Goal: Manage account settings

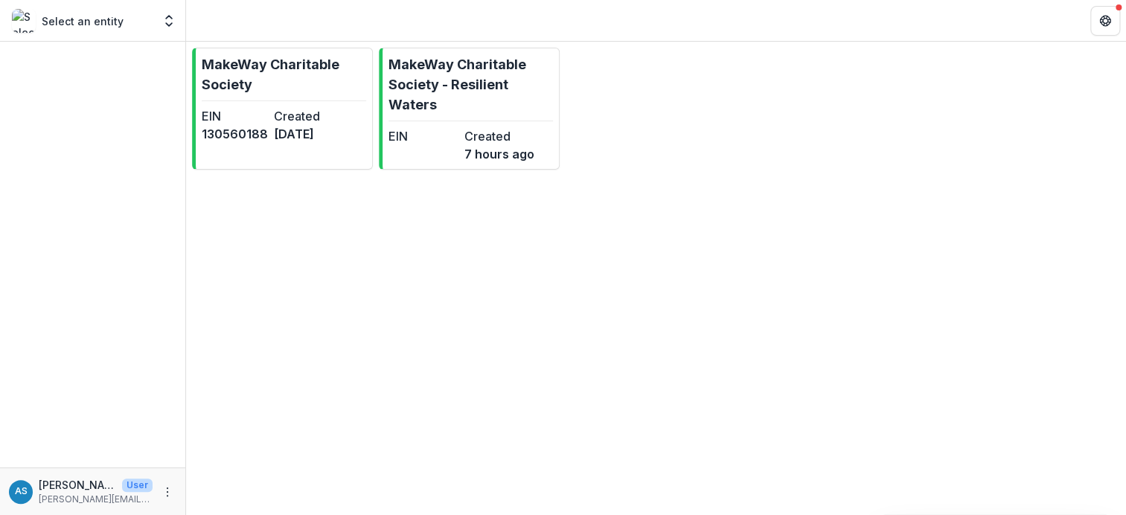
click at [101, 22] on p "Select an entity" at bounding box center [83, 21] width 82 height 16
click at [248, 76] on p "MakeWay Charitable Society" at bounding box center [284, 74] width 164 height 40
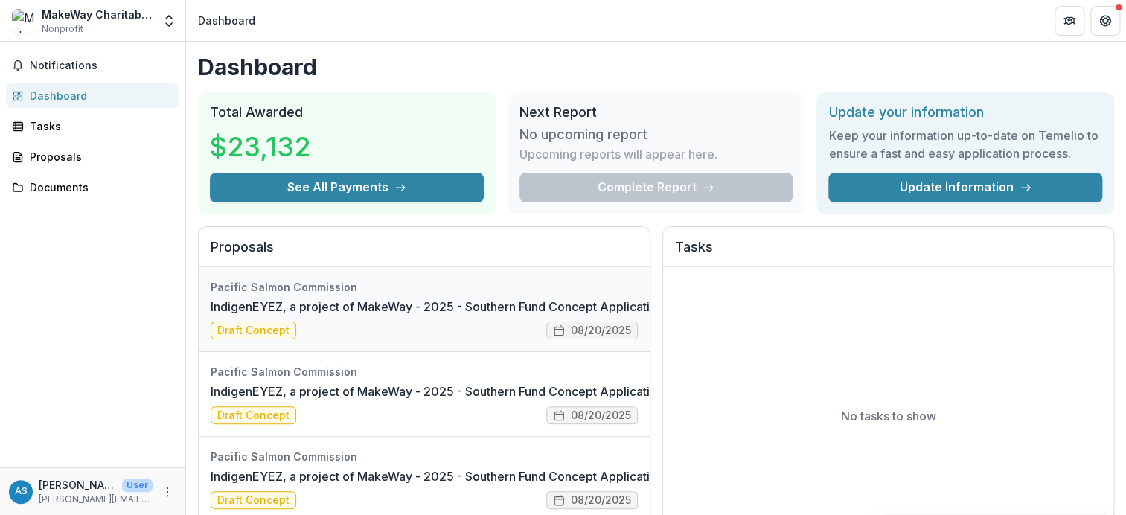
click at [274, 315] on link "IndigenEYEZ, a project of MakeWay - 2025 - Southern Fund Concept Application Fo…" at bounding box center [470, 307] width 518 height 18
click at [578, 315] on link "IndigenEYEZ, a project of MakeWay - 2025 - Southern Fund Concept Application Fo…" at bounding box center [470, 307] width 518 height 18
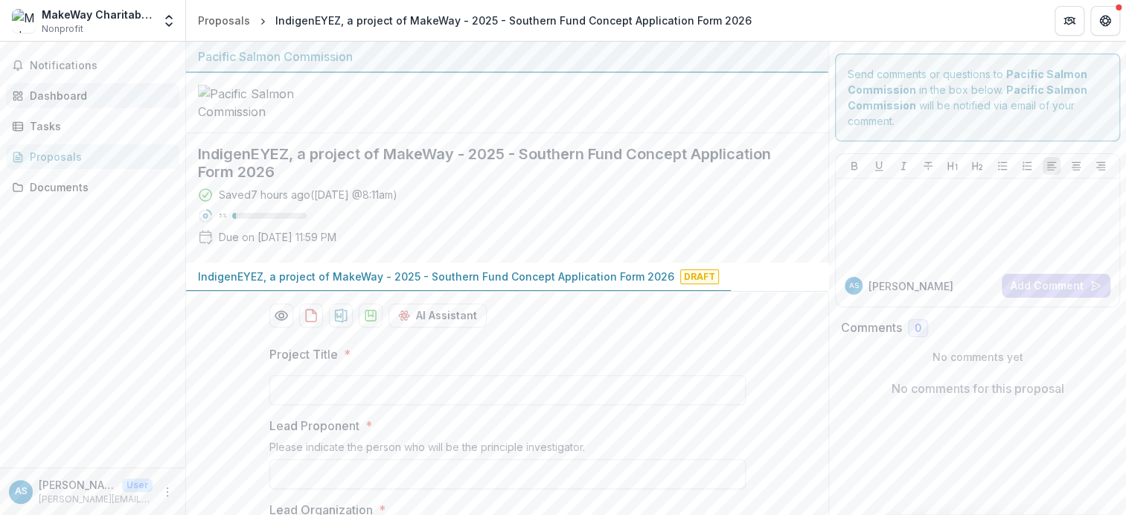
click at [60, 94] on div "Dashboard" at bounding box center [99, 96] width 138 height 16
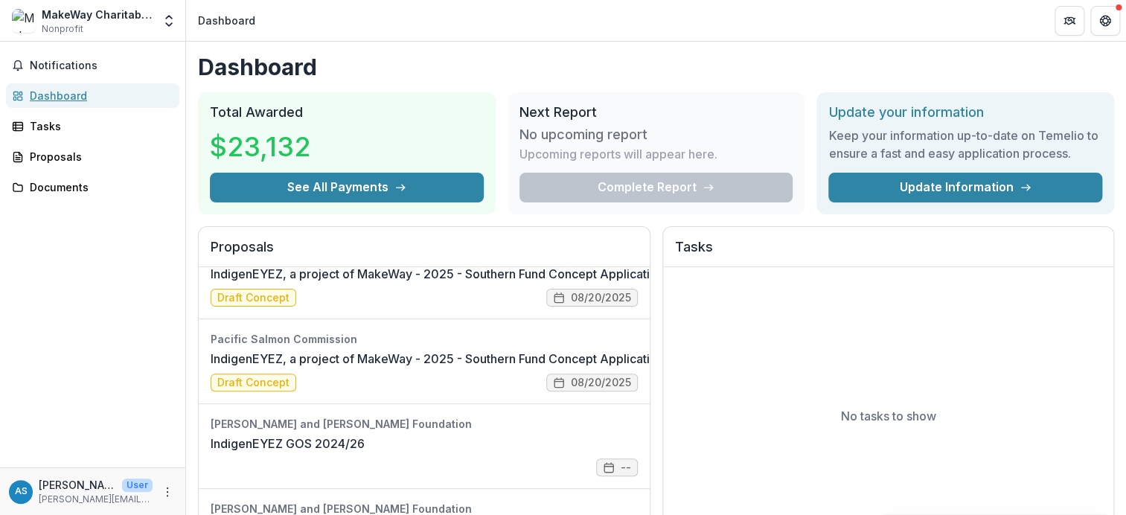
scroll to position [391, 0]
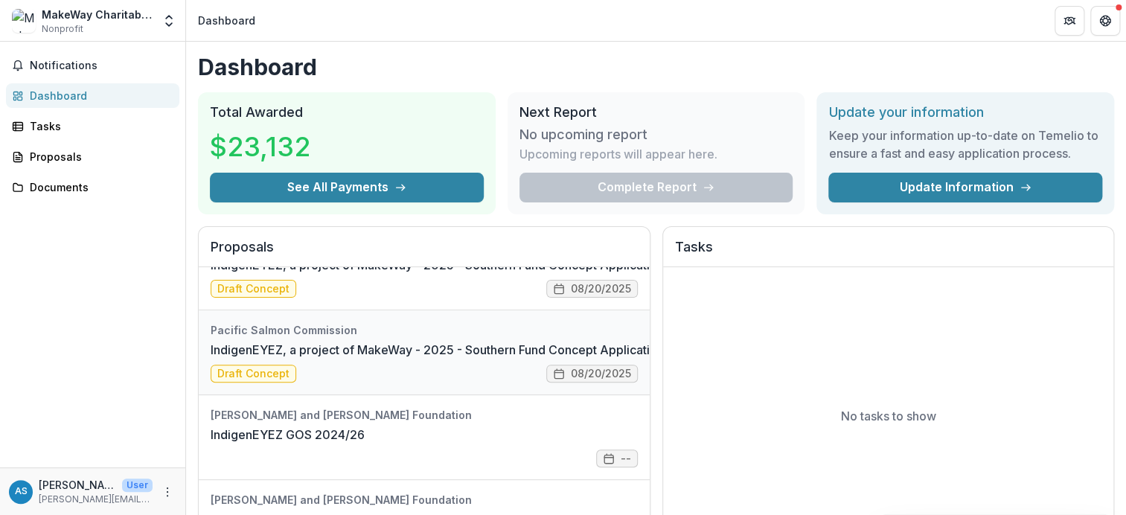
click at [258, 359] on link "IndigenEYEZ, a project of MakeWay - 2025 - Southern Fund Concept Application Fo…" at bounding box center [470, 350] width 518 height 18
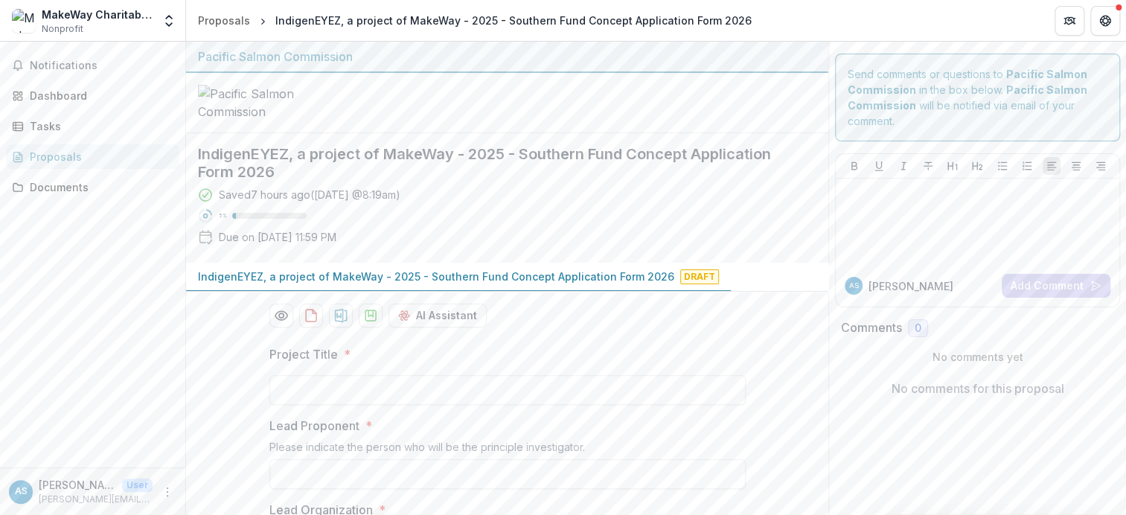
click at [680, 284] on span "Draft" at bounding box center [699, 276] width 39 height 15
click at [63, 67] on span "Notifications" at bounding box center [102, 66] width 144 height 13
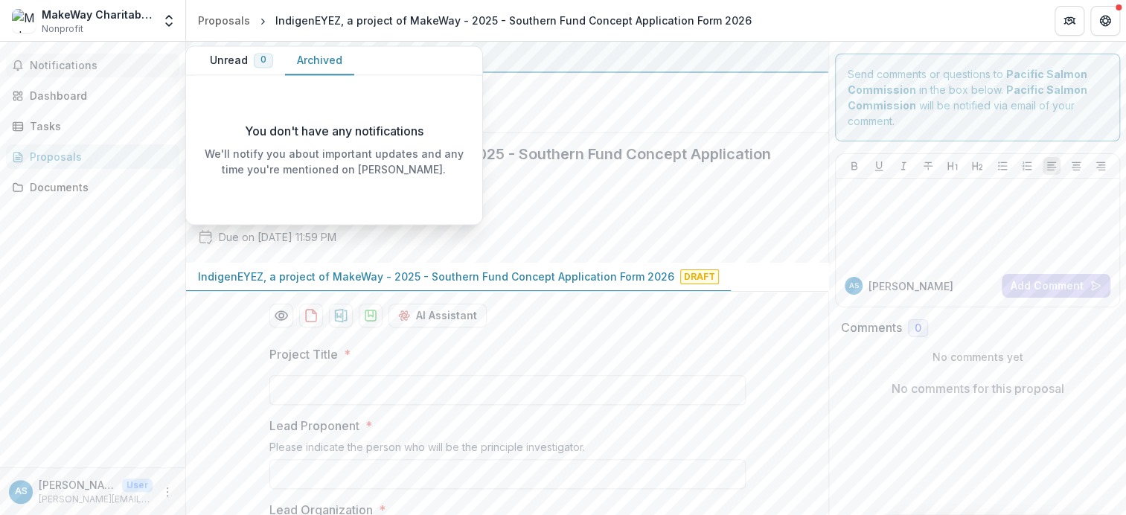
click at [308, 60] on button "Archived" at bounding box center [319, 60] width 69 height 29
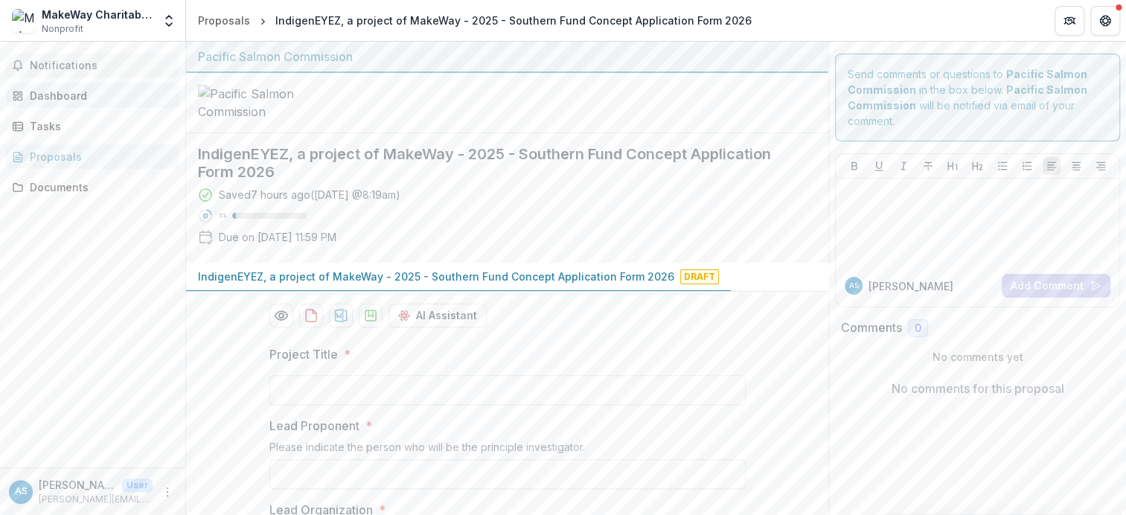
click at [65, 96] on div "Dashboard" at bounding box center [99, 96] width 138 height 16
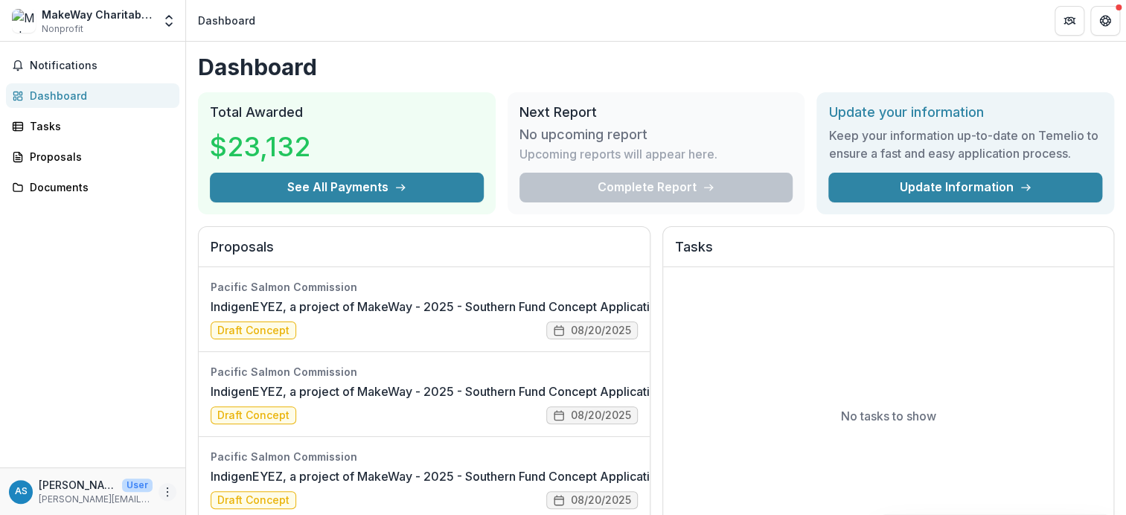
click at [167, 499] on button "More" at bounding box center [167, 492] width 18 height 18
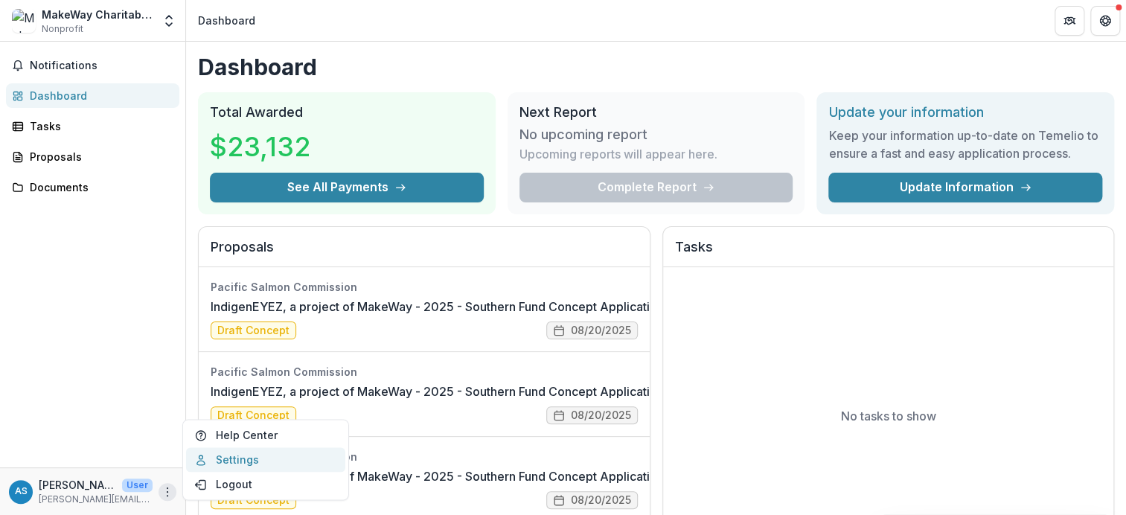
click at [248, 458] on link "Settings" at bounding box center [265, 459] width 159 height 25
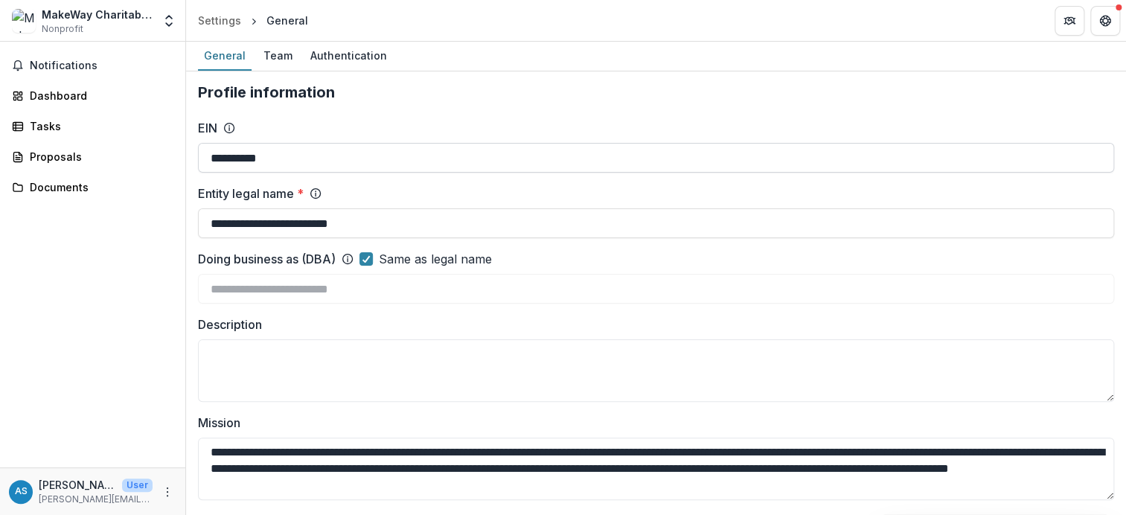
click at [289, 157] on input "**********" at bounding box center [656, 158] width 916 height 30
drag, startPoint x: 284, startPoint y: 157, endPoint x: 212, endPoint y: 157, distance: 71.4
click at [212, 157] on input "**********" at bounding box center [656, 158] width 916 height 30
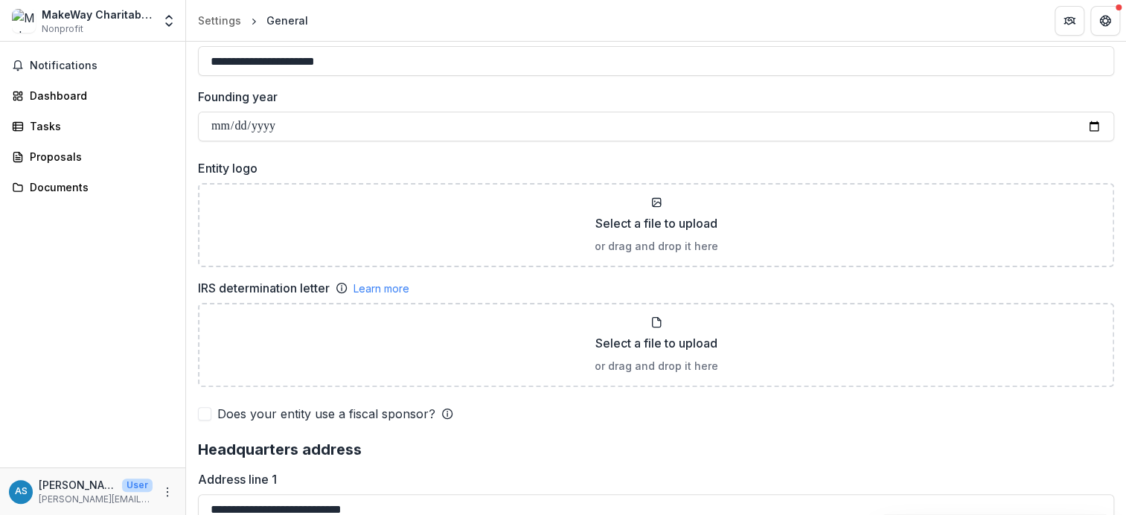
scroll to position [967, 0]
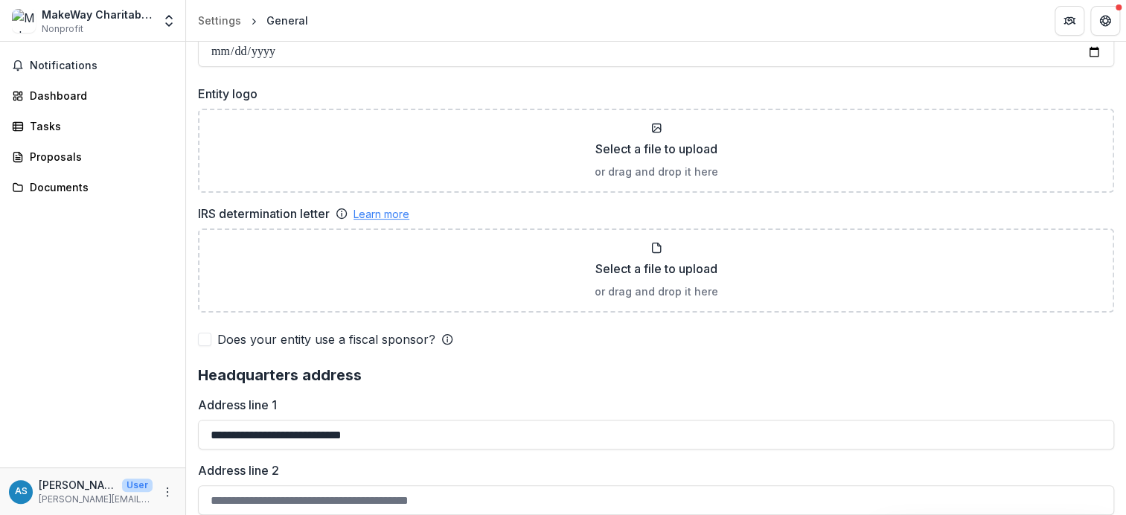
click at [388, 212] on link "Learn more" at bounding box center [381, 214] width 56 height 16
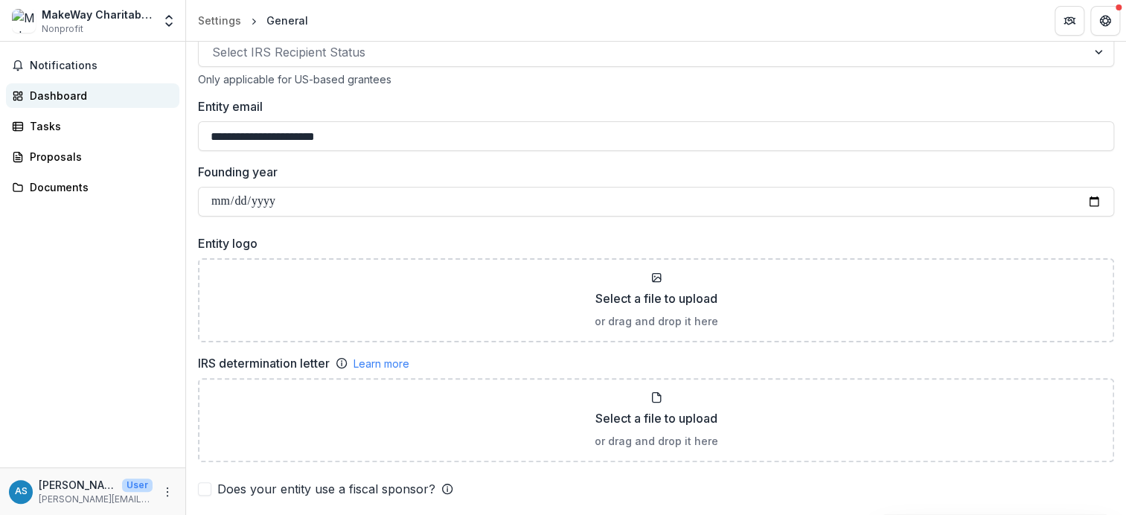
scroll to position [814, 0]
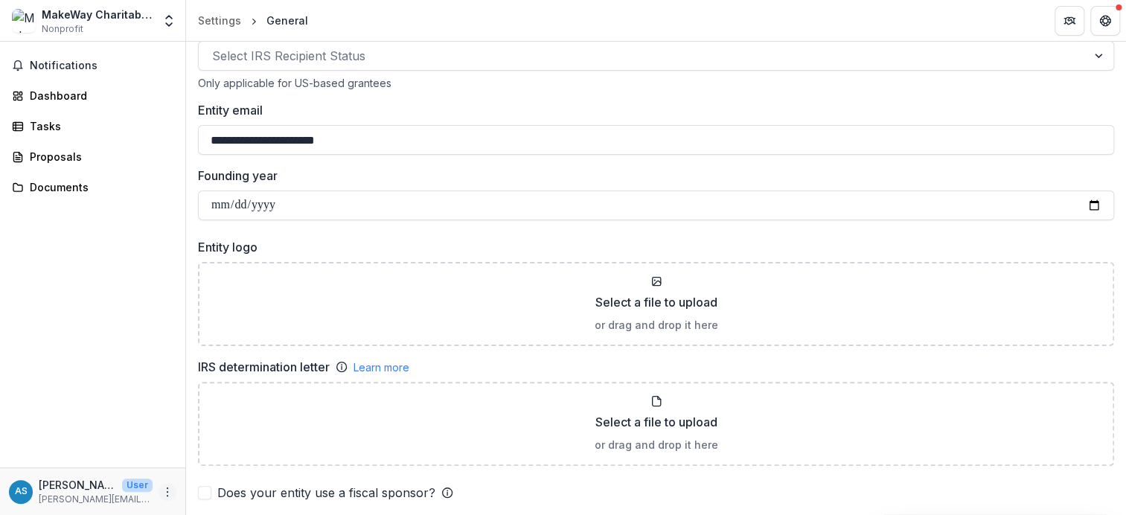
click at [168, 496] on icon "More" at bounding box center [167, 492] width 12 height 12
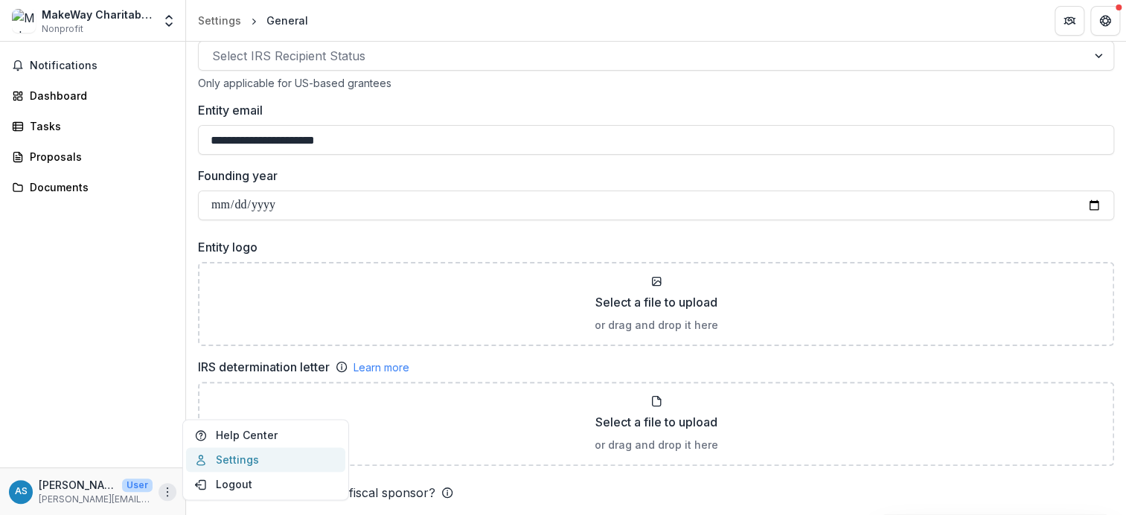
click at [228, 461] on link "Settings" at bounding box center [265, 459] width 159 height 25
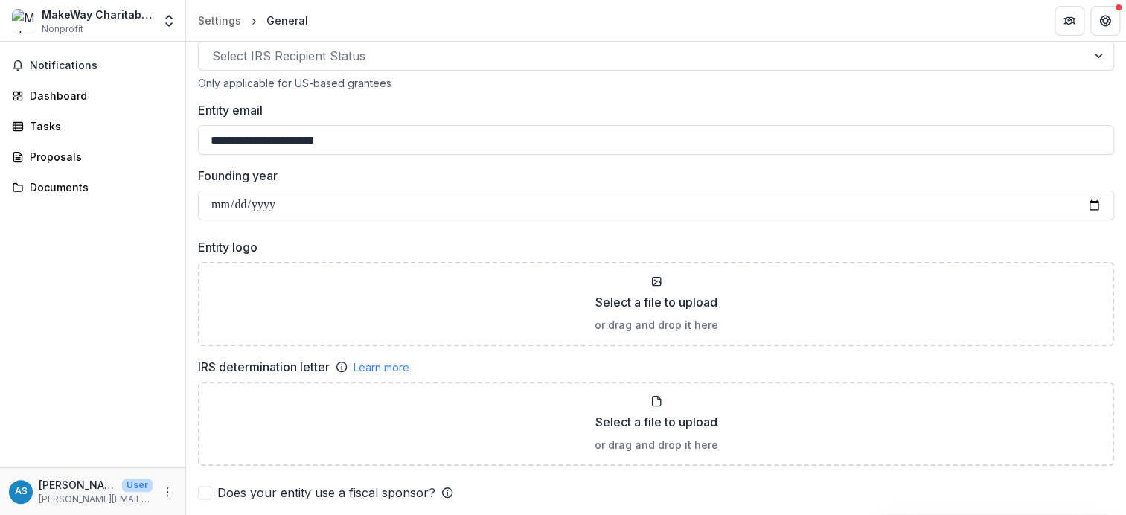
click at [281, 22] on div "General" at bounding box center [287, 21] width 42 height 16
click at [126, 353] on div "Notifications Dashboard Tasks Proposals Documents" at bounding box center [92, 255] width 185 height 426
click at [57, 157] on div "Proposals" at bounding box center [99, 157] width 138 height 16
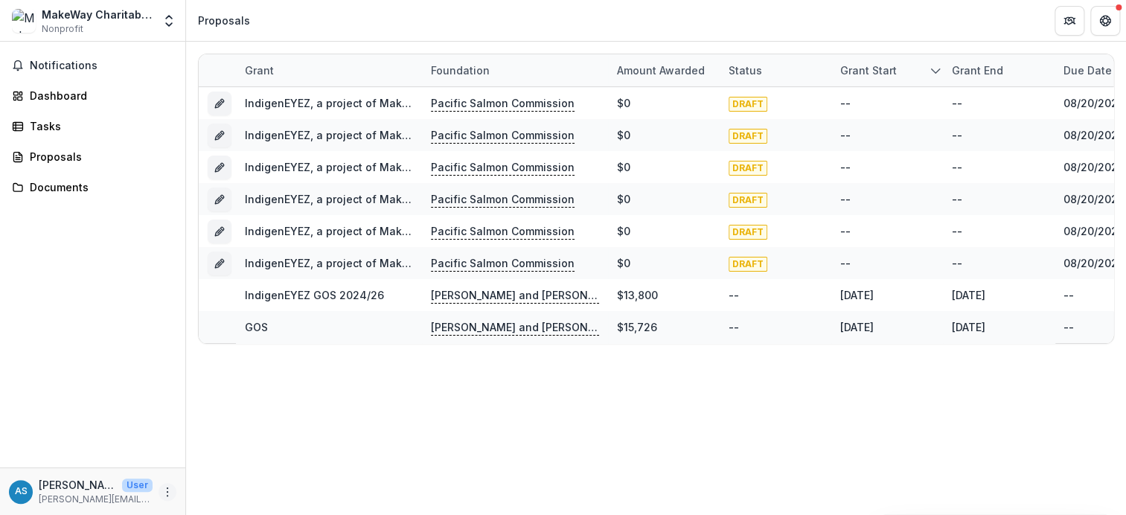
click at [163, 494] on icon "More" at bounding box center [167, 492] width 12 height 12
click at [228, 487] on button "Logout" at bounding box center [265, 484] width 159 height 25
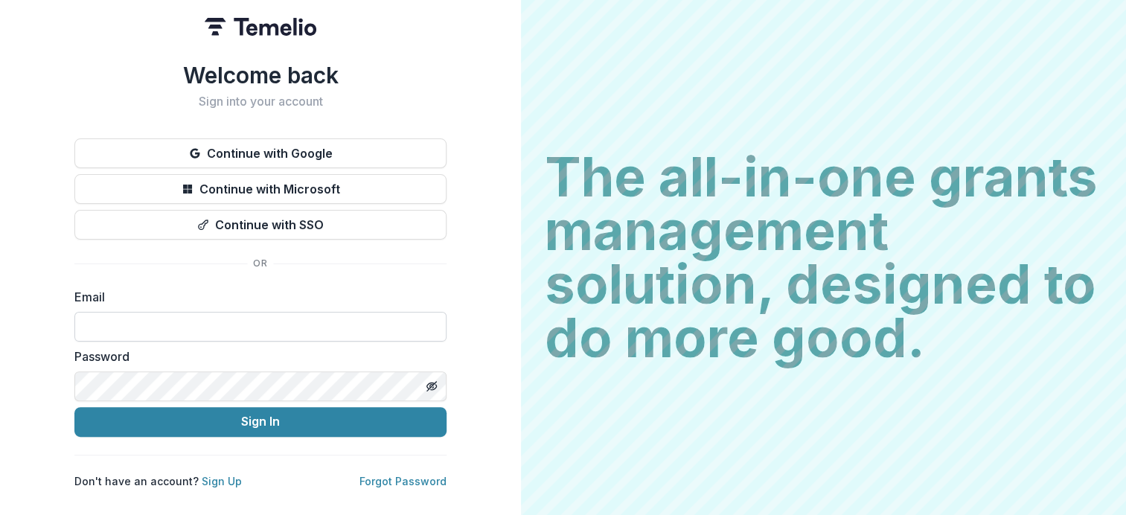
click at [157, 330] on input at bounding box center [260, 327] width 372 height 30
type input "**********"
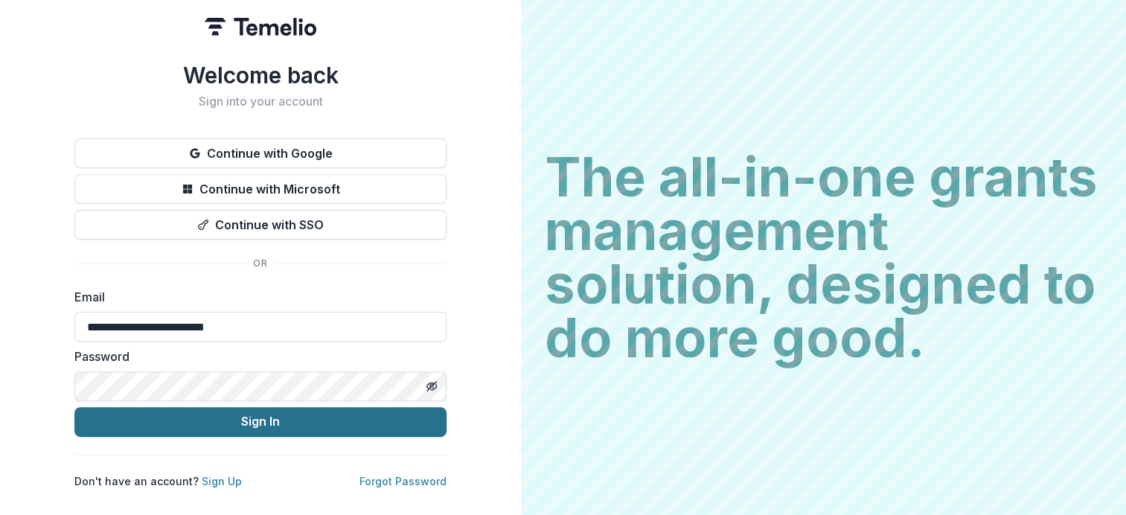
click at [225, 423] on button "Sign In" at bounding box center [260, 422] width 372 height 30
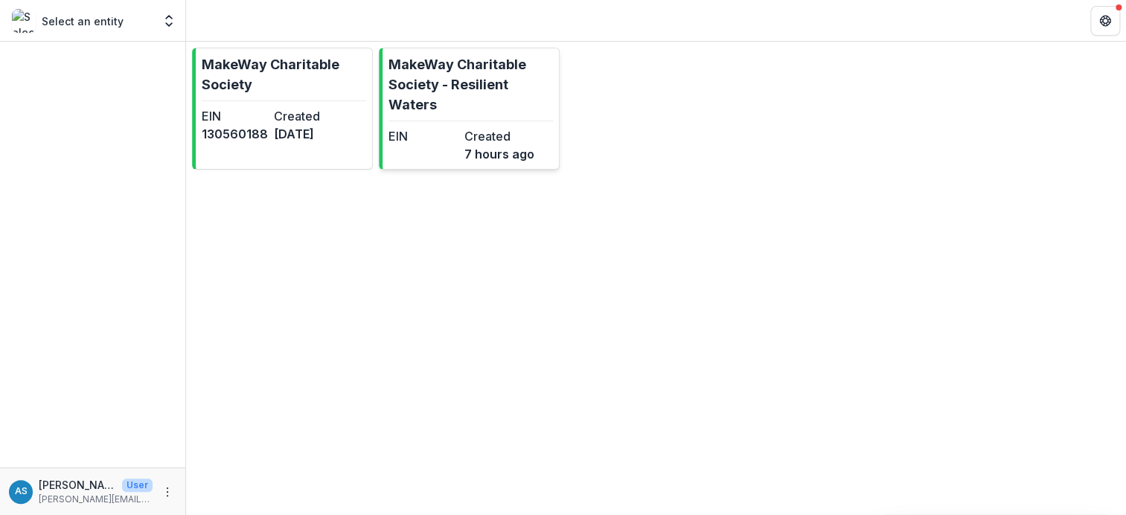
click at [461, 72] on p "MakeWay Charitable Society - Resilient Waters" at bounding box center [470, 84] width 164 height 60
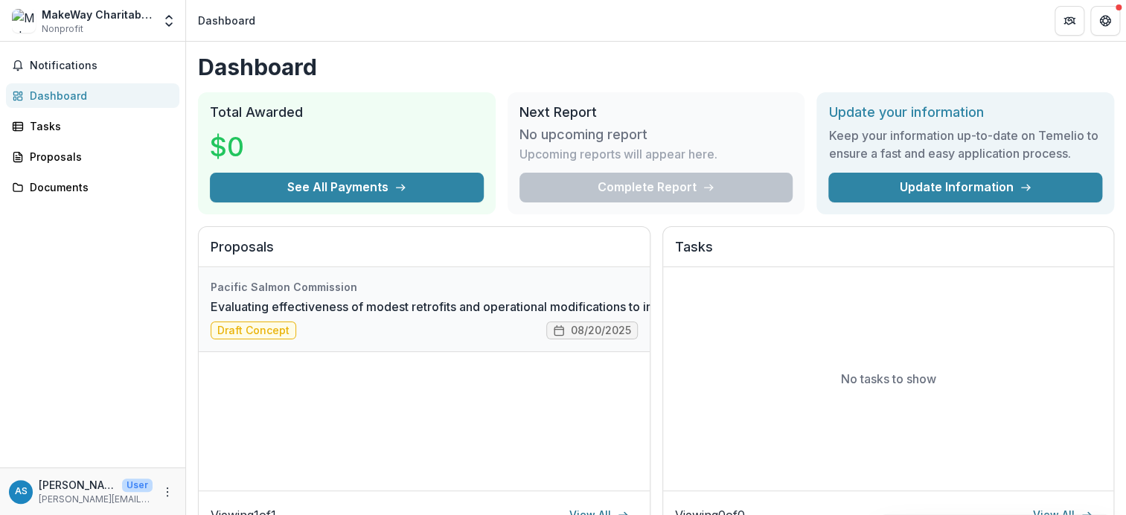
click at [257, 315] on link "Evaluating effectiveness of modest retrofits and operational modifications to i…" at bounding box center [654, 307] width 886 height 18
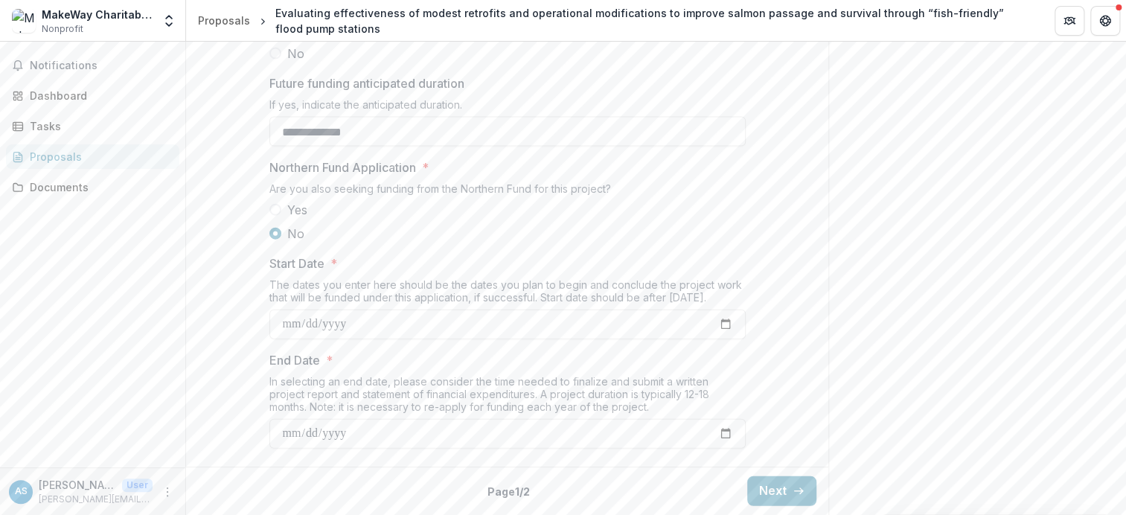
scroll to position [1752, 0]
click at [755, 496] on button "Next" at bounding box center [781, 491] width 69 height 30
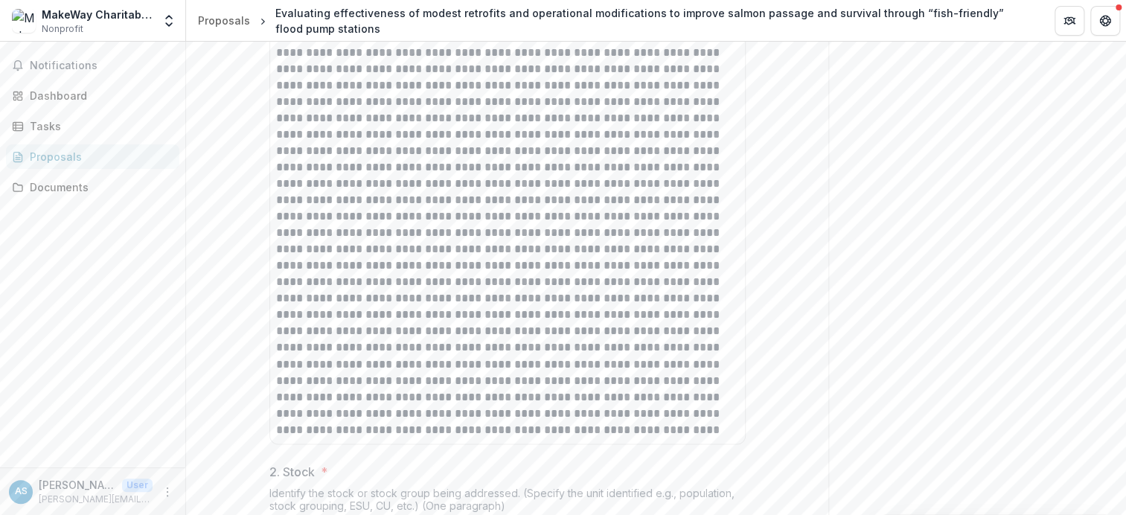
scroll to position [636, 0]
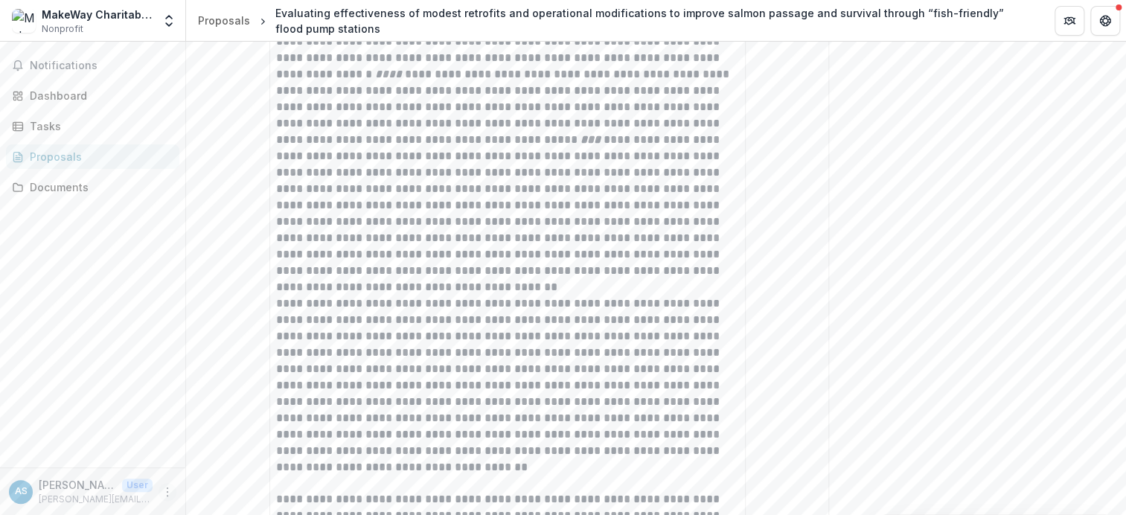
click at [165, 496] on icon "More" at bounding box center [167, 492] width 12 height 12
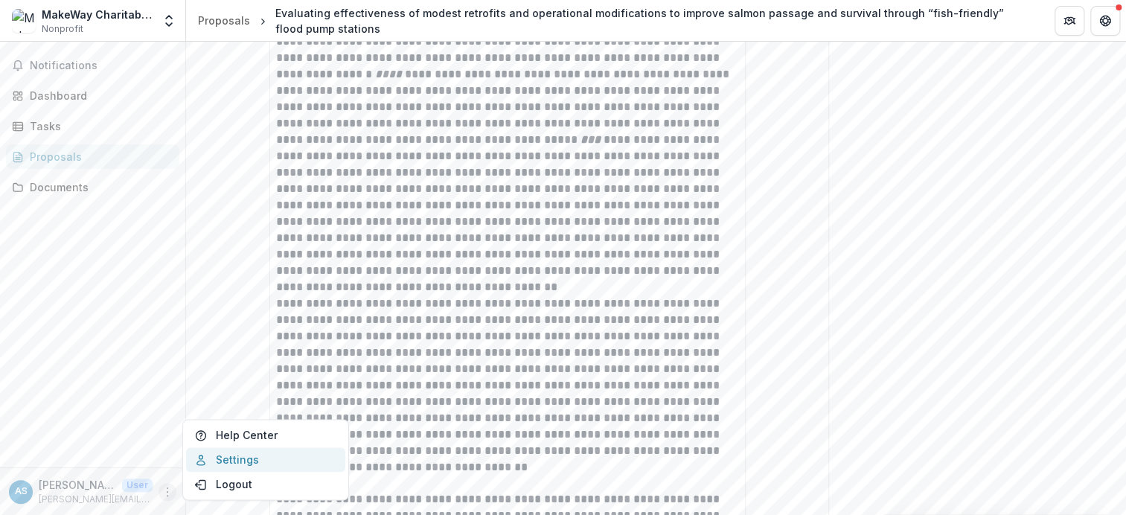
click at [237, 460] on link "Settings" at bounding box center [265, 459] width 159 height 25
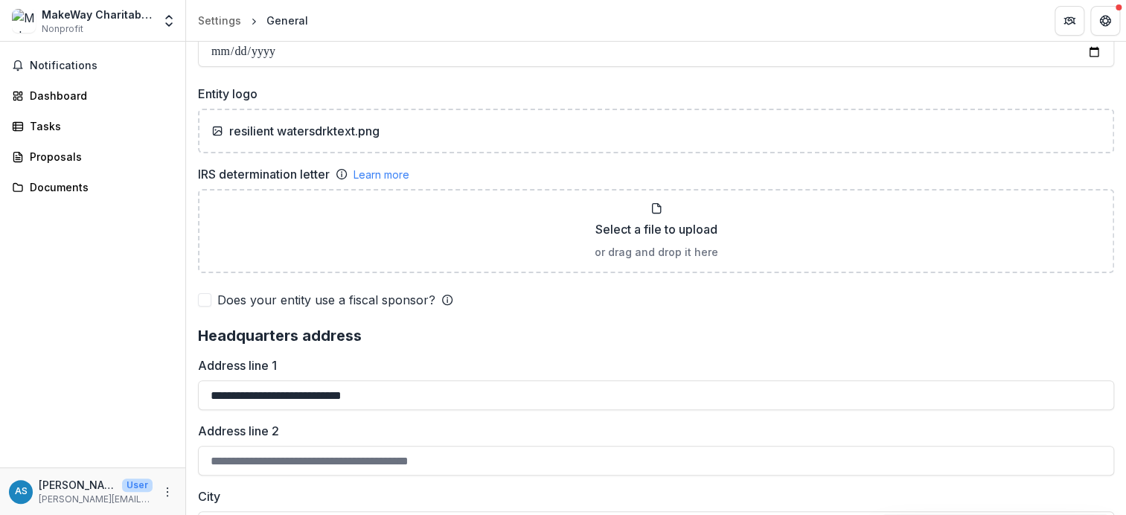
scroll to position [819, 0]
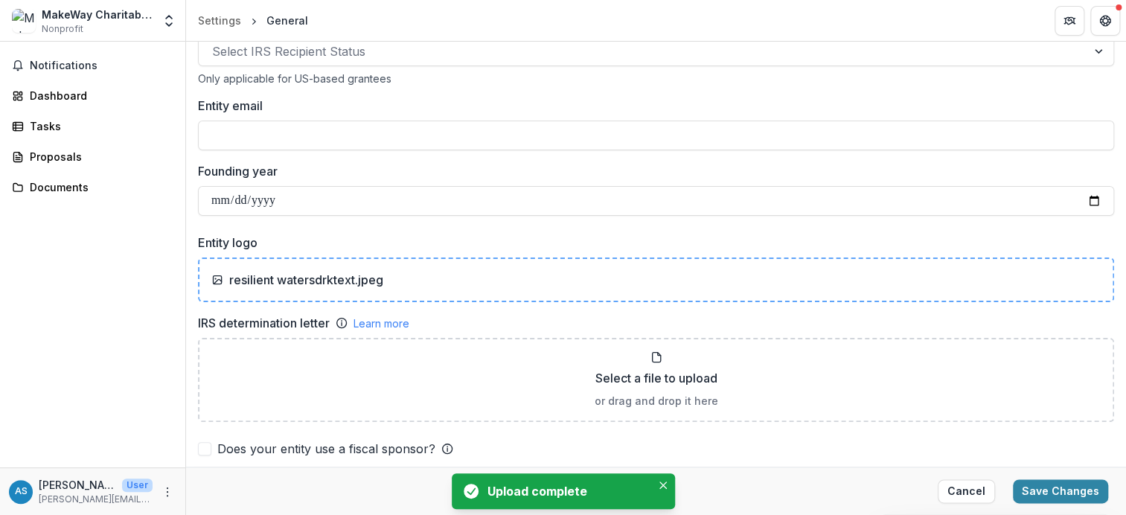
click at [371, 278] on p "resilient watersdrktext.jpeg" at bounding box center [306, 280] width 154 height 18
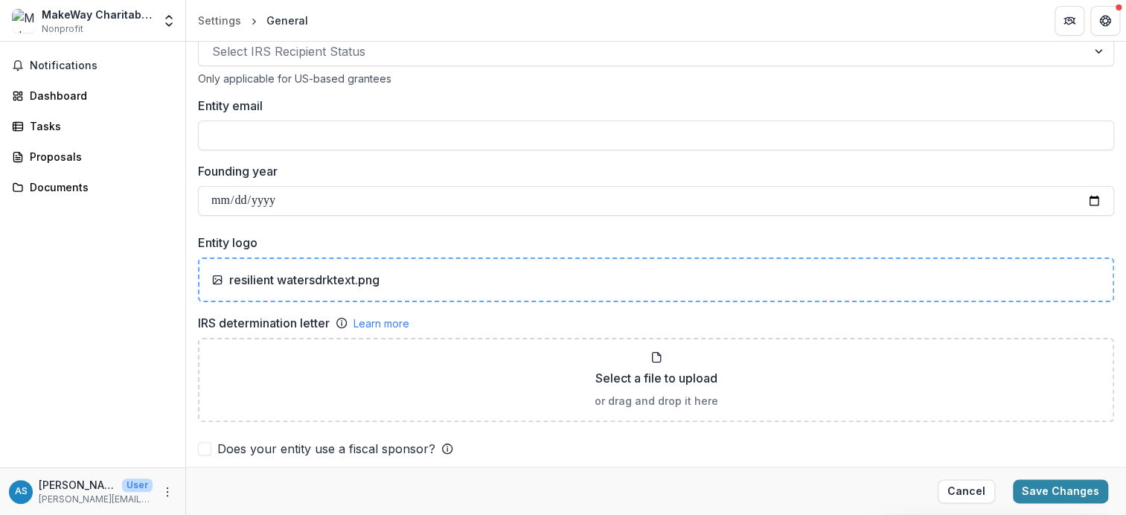
drag, startPoint x: 560, startPoint y: 269, endPoint x: 530, endPoint y: 287, distance: 35.1
click at [530, 287] on div "resilient watersdrktext.png" at bounding box center [656, 279] width 916 height 45
click at [1106, 22] on icon "Get Help" at bounding box center [1105, 21] width 12 height 12
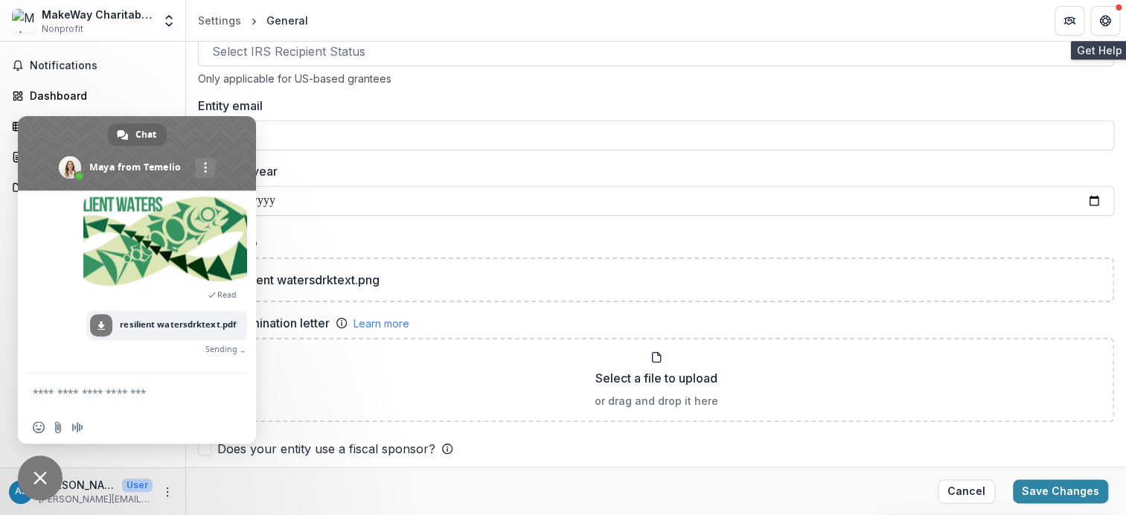
scroll to position [582, 0]
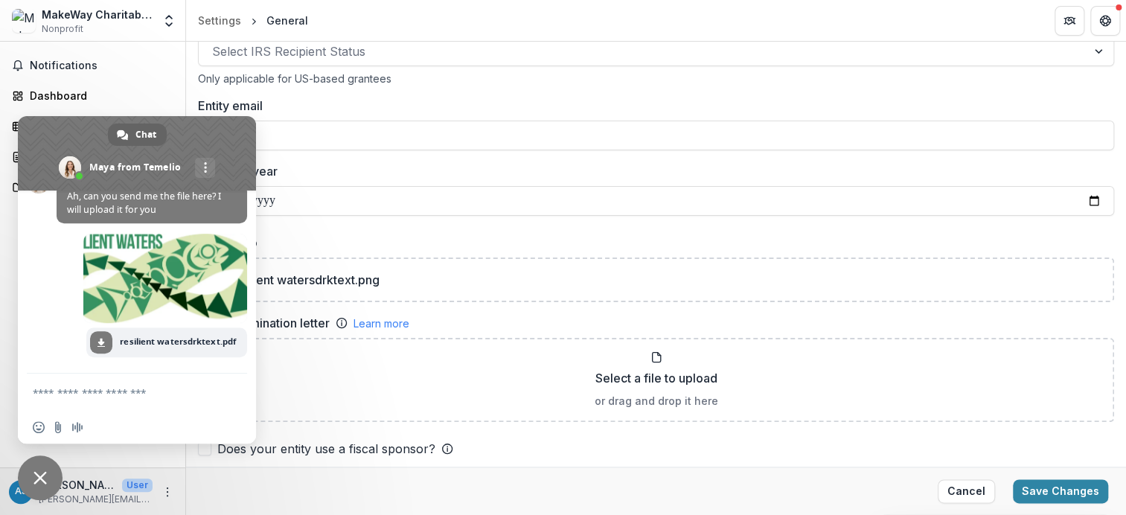
click at [87, 394] on textarea "Compose your message..." at bounding box center [122, 392] width 179 height 37
type textarea "**********"
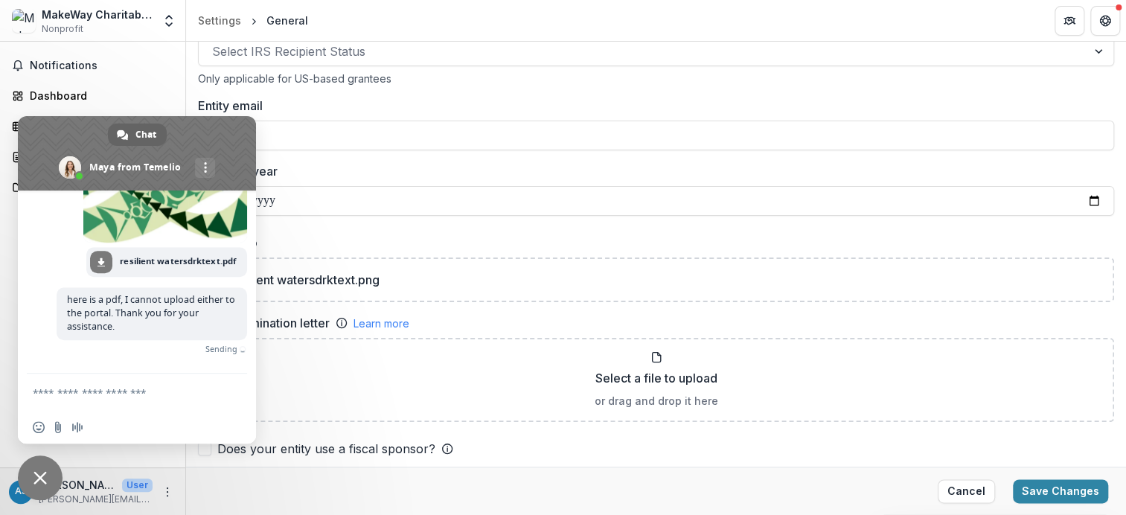
scroll to position [641, 0]
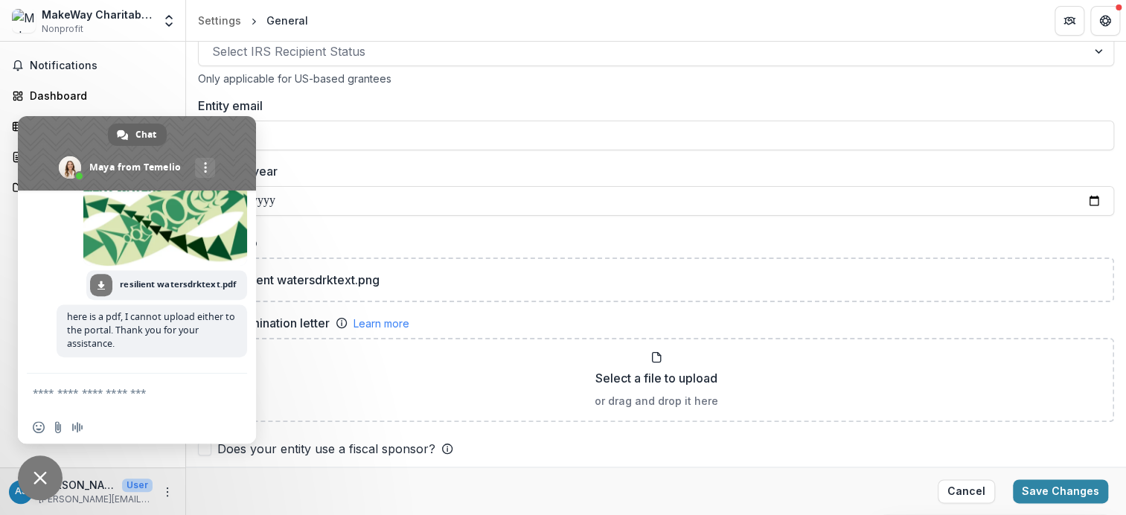
click at [42, 484] on span "Close chat" at bounding box center [40, 477] width 45 height 45
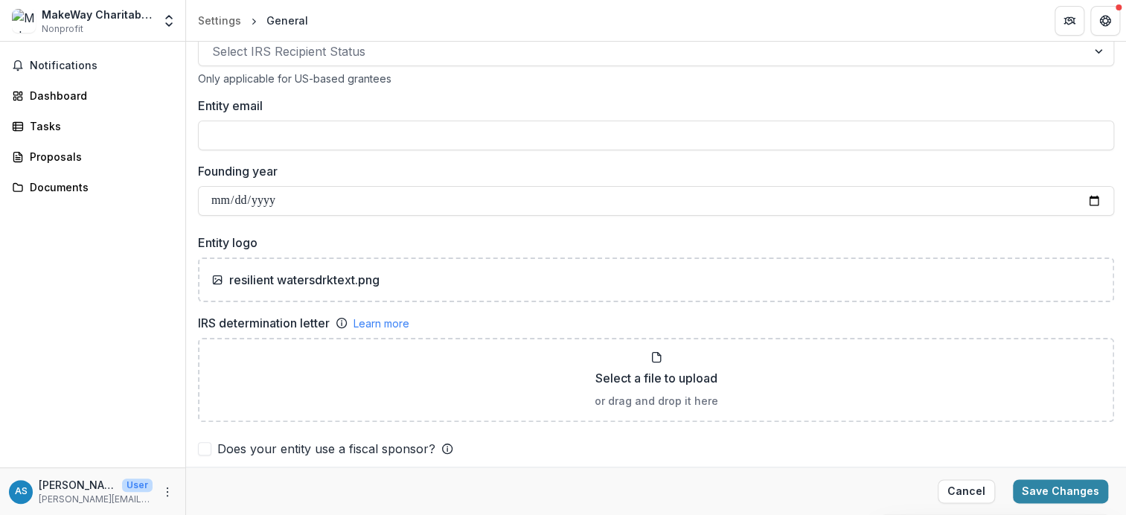
click at [92, 305] on div "Notifications Dashboard Tasks Proposals Documents" at bounding box center [92, 255] width 185 height 426
click at [71, 97] on div "Dashboard" at bounding box center [99, 96] width 138 height 16
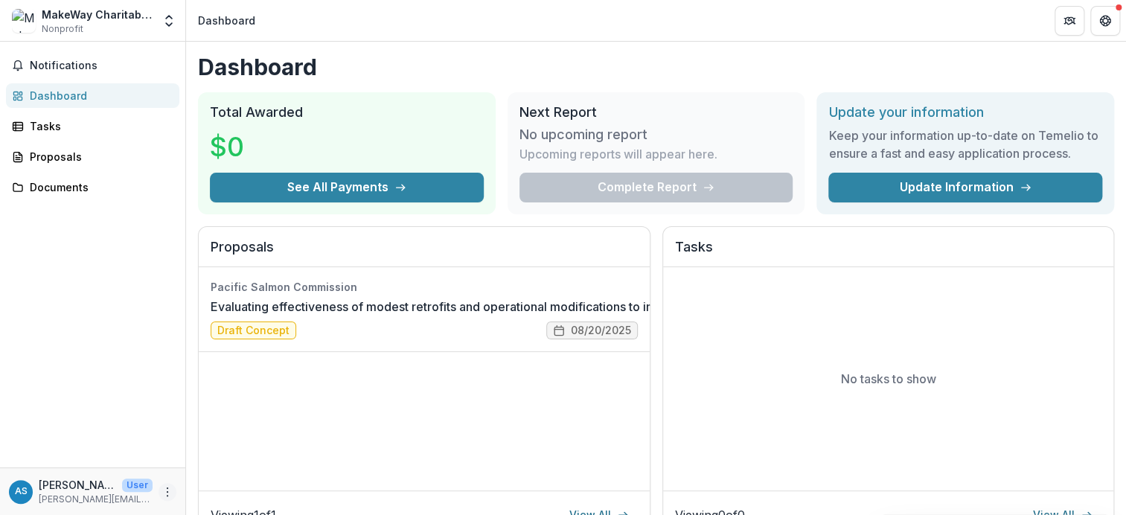
click at [169, 491] on icon "More" at bounding box center [167, 492] width 12 height 12
click at [234, 480] on button "Logout" at bounding box center [265, 484] width 159 height 25
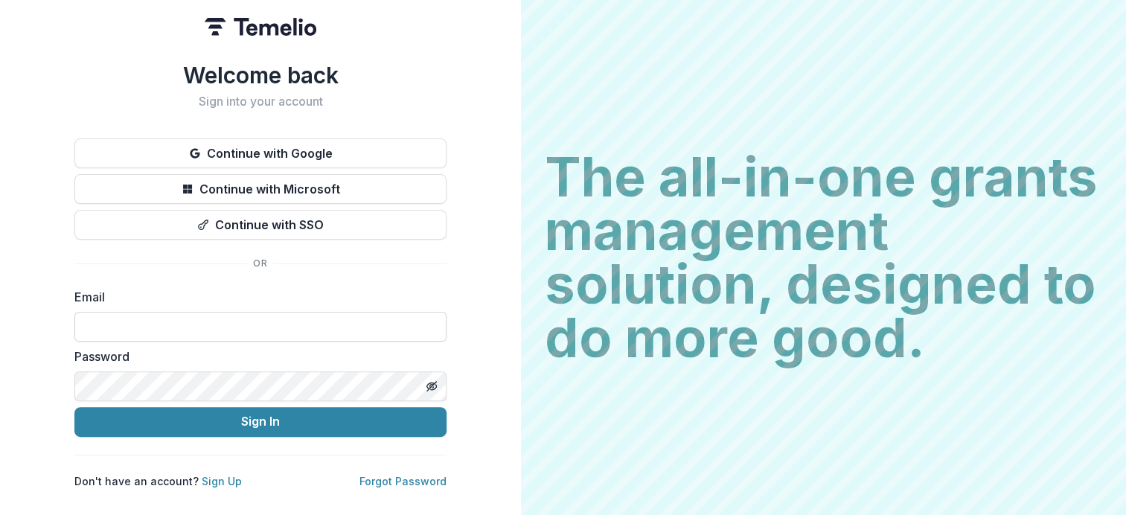
click at [132, 334] on input at bounding box center [260, 327] width 372 height 30
type input "**********"
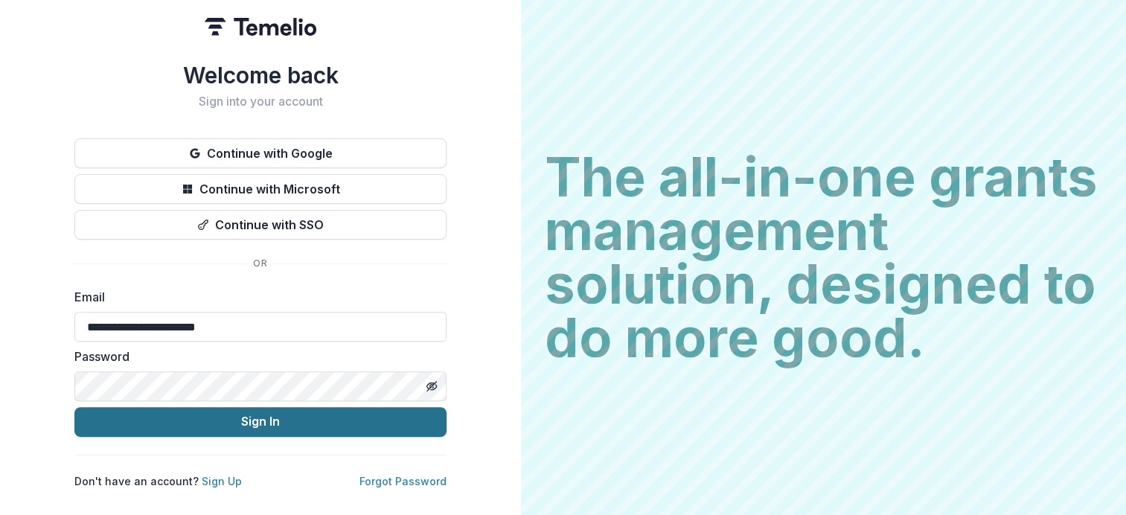
click at [276, 425] on button "Sign In" at bounding box center [260, 422] width 372 height 30
